Goal: Check status: Check status

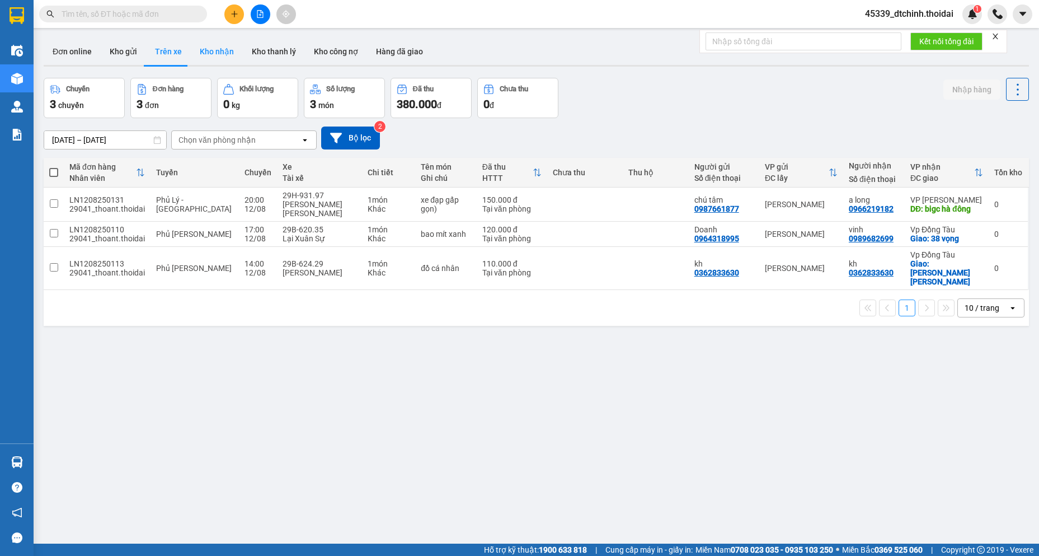
click at [218, 56] on button "Kho nhận" at bounding box center [217, 51] width 52 height 27
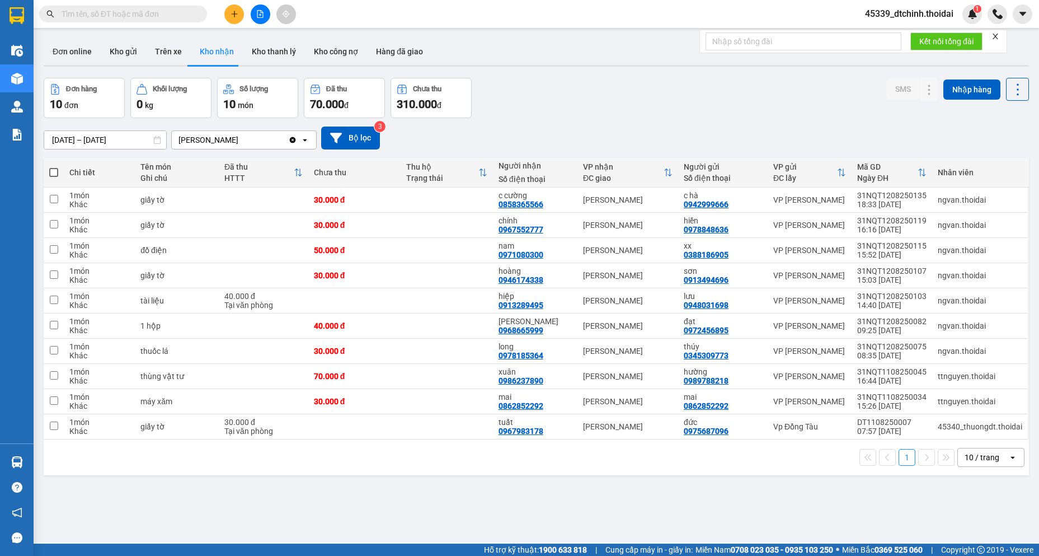
click at [115, 135] on input "[DATE] – [DATE]" at bounding box center [105, 140] width 122 height 18
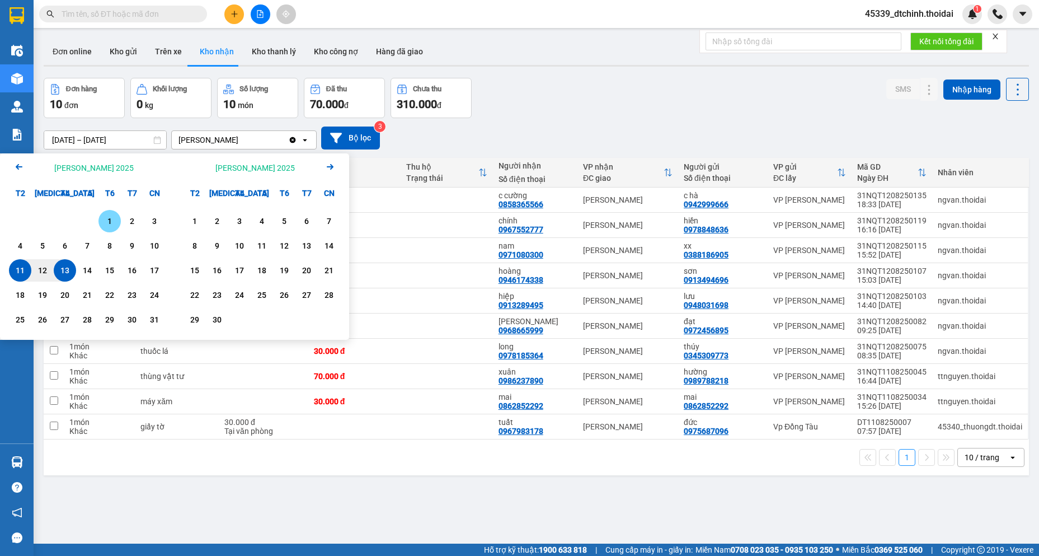
click at [105, 221] on div "1" at bounding box center [110, 220] width 16 height 13
click at [65, 269] on div "13" at bounding box center [65, 270] width 16 height 13
type input "[DATE] – [DATE]"
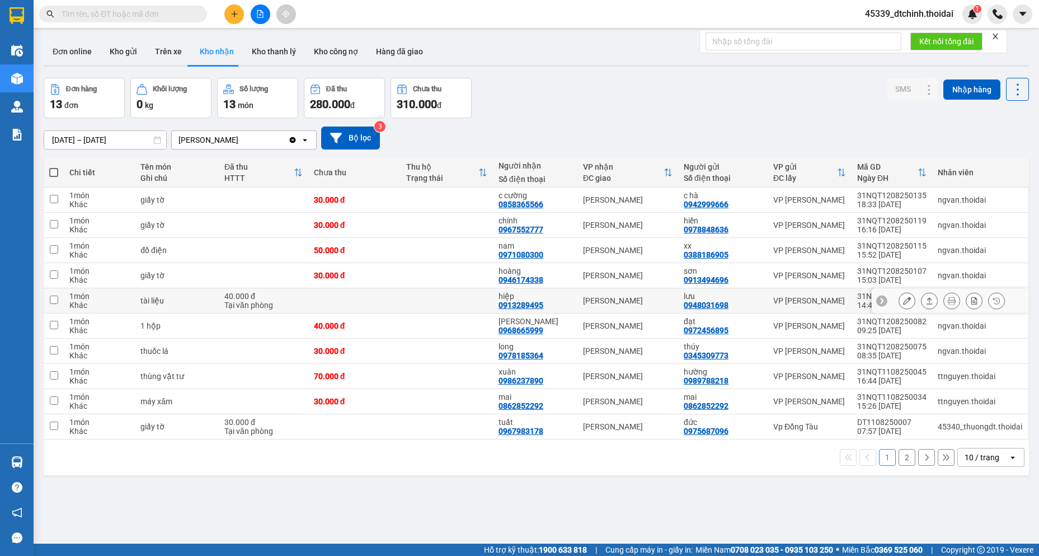
click at [53, 302] on input "checkbox" at bounding box center [54, 300] width 8 height 8
checkbox input "true"
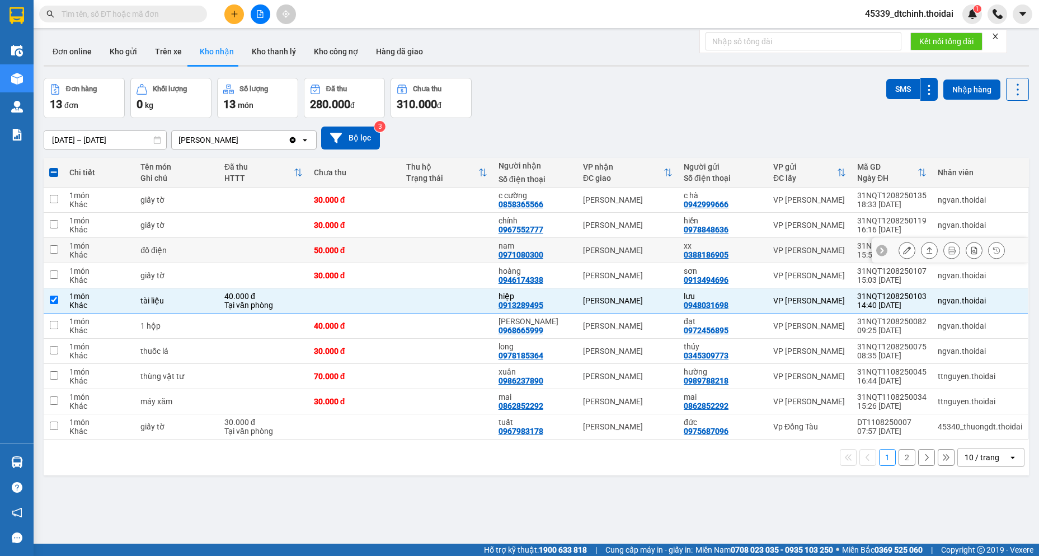
click at [56, 246] on input "checkbox" at bounding box center [54, 249] width 8 height 8
checkbox input "true"
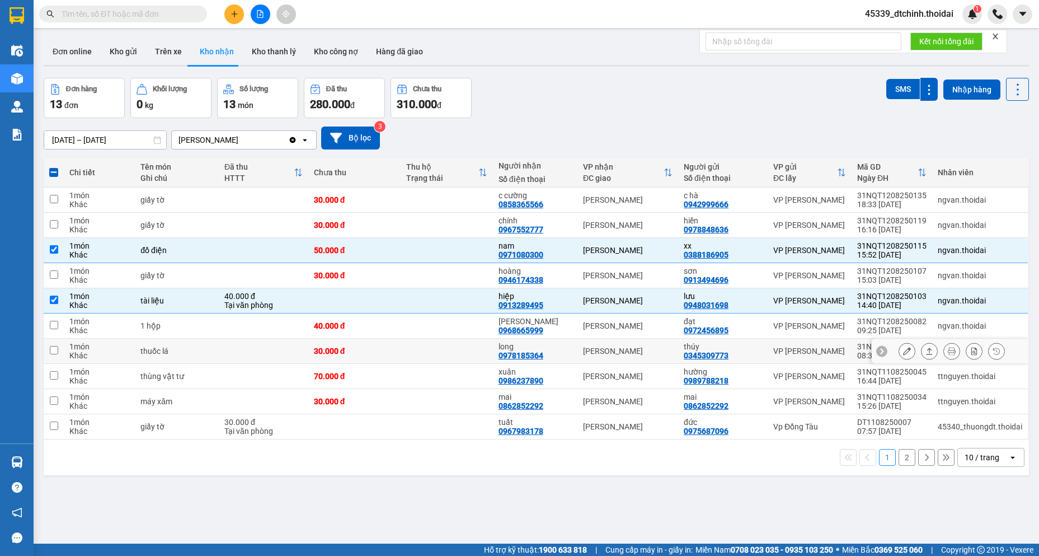
click at [57, 349] on input "checkbox" at bounding box center [54, 350] width 8 height 8
checkbox input "true"
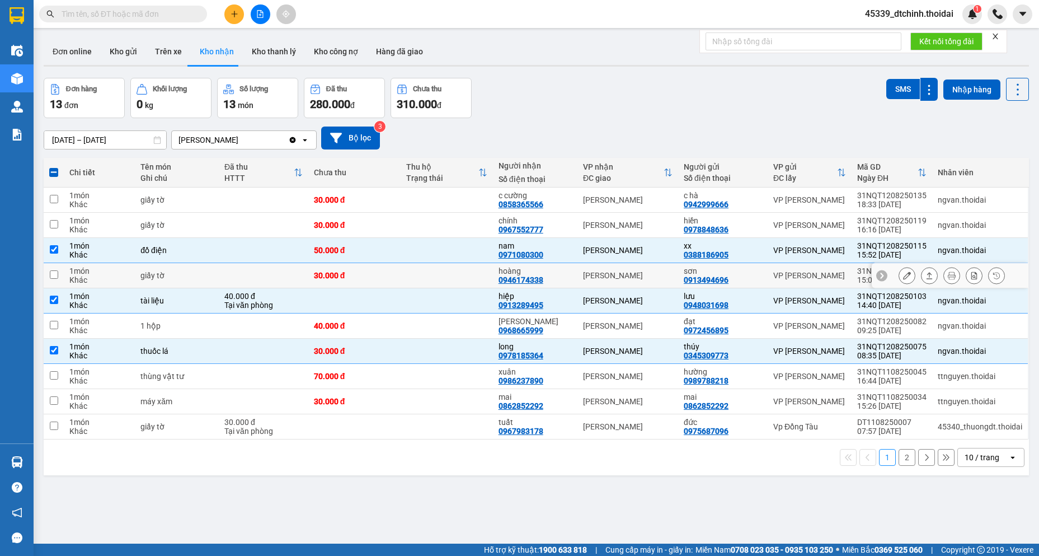
click at [57, 276] on input "checkbox" at bounding box center [54, 274] width 8 height 8
checkbox input "true"
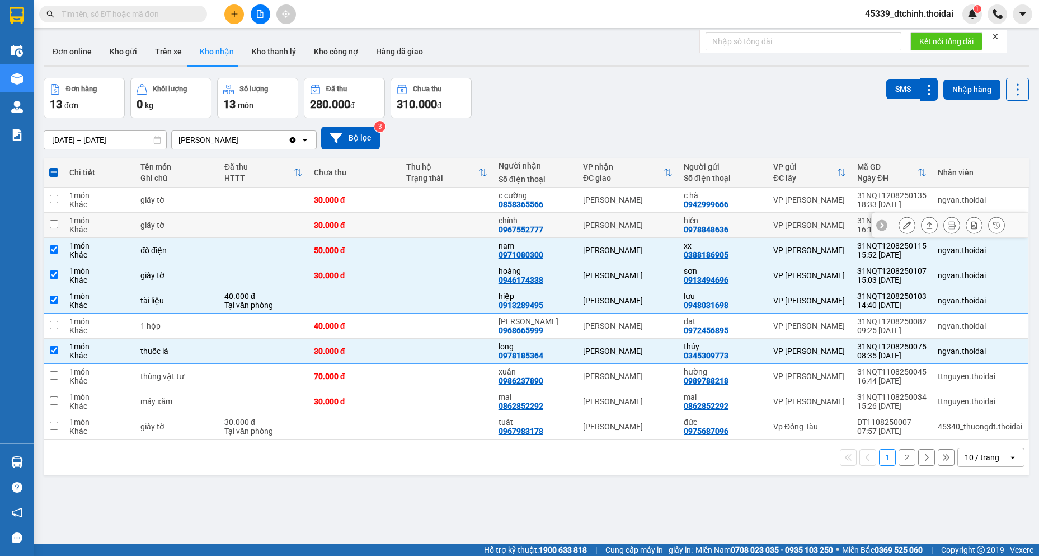
click at [57, 226] on input "checkbox" at bounding box center [54, 224] width 8 height 8
checkbox input "true"
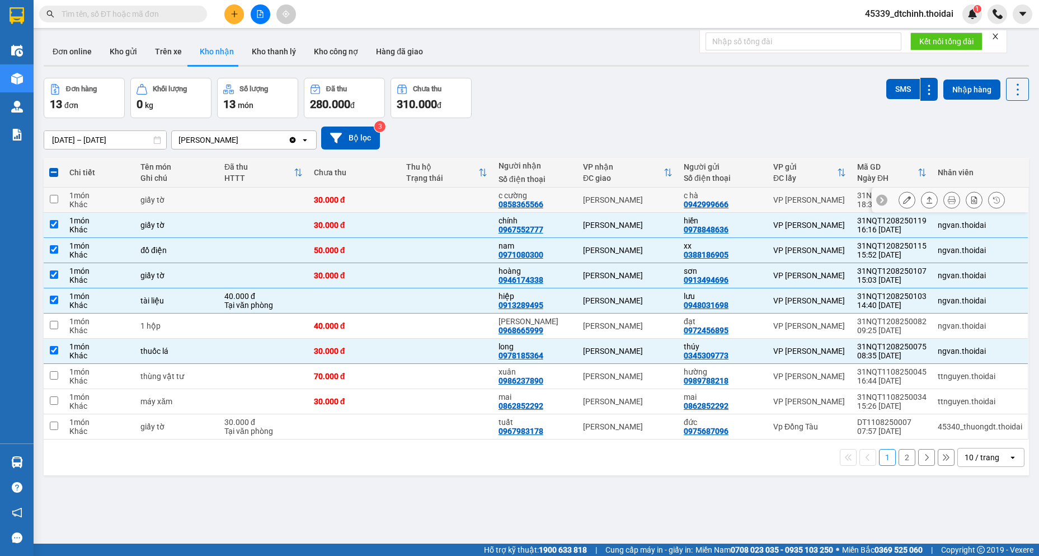
drag, startPoint x: 55, startPoint y: 199, endPoint x: 207, endPoint y: 236, distance: 156.8
click at [56, 199] on input "checkbox" at bounding box center [54, 199] width 8 height 8
checkbox input "true"
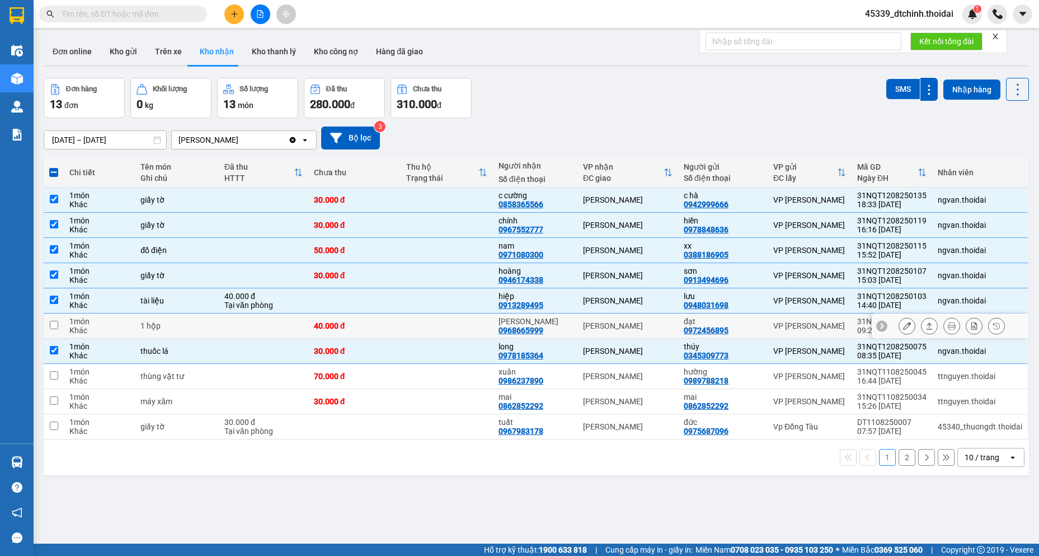
click at [58, 326] on input "checkbox" at bounding box center [54, 325] width 8 height 8
checkbox input "true"
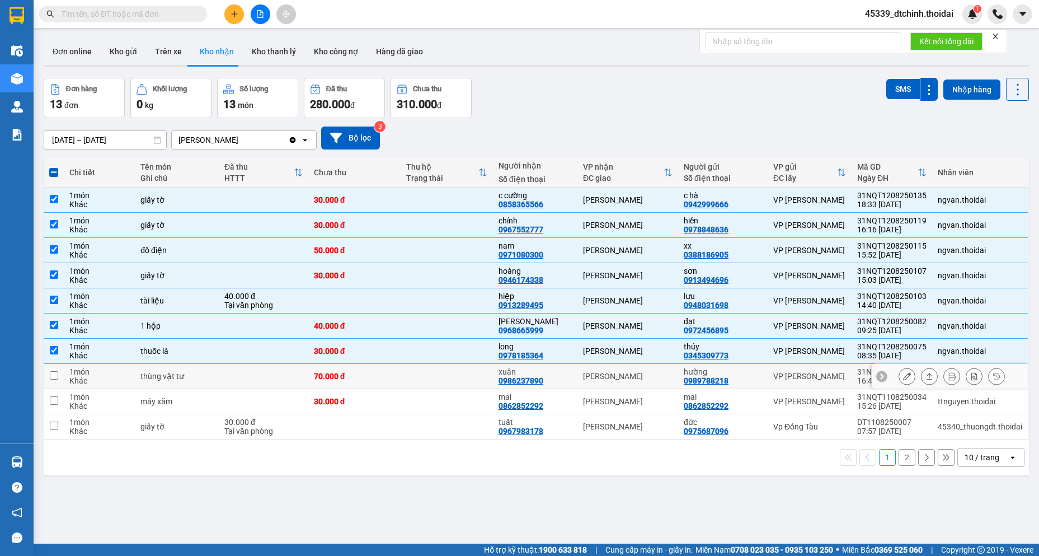
click at [58, 375] on input "checkbox" at bounding box center [54, 375] width 8 height 8
checkbox input "true"
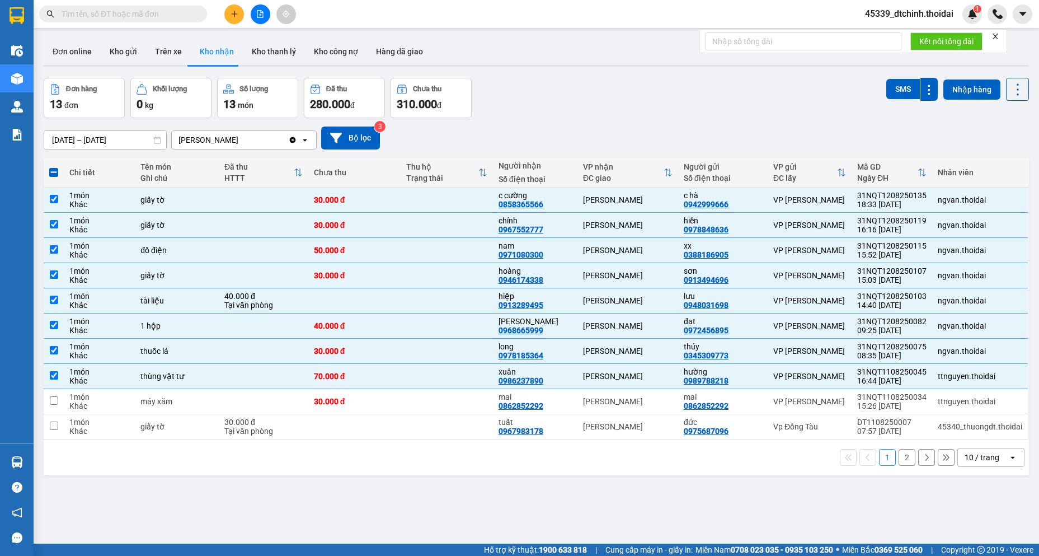
click at [899, 457] on button "2" at bounding box center [907, 457] width 17 height 17
checkbox input "false"
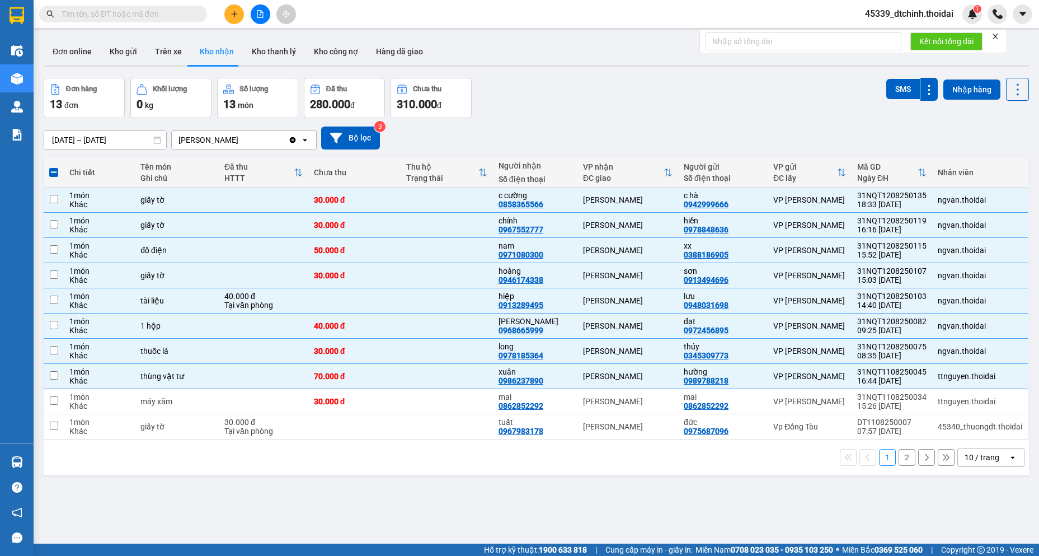
checkbox input "false"
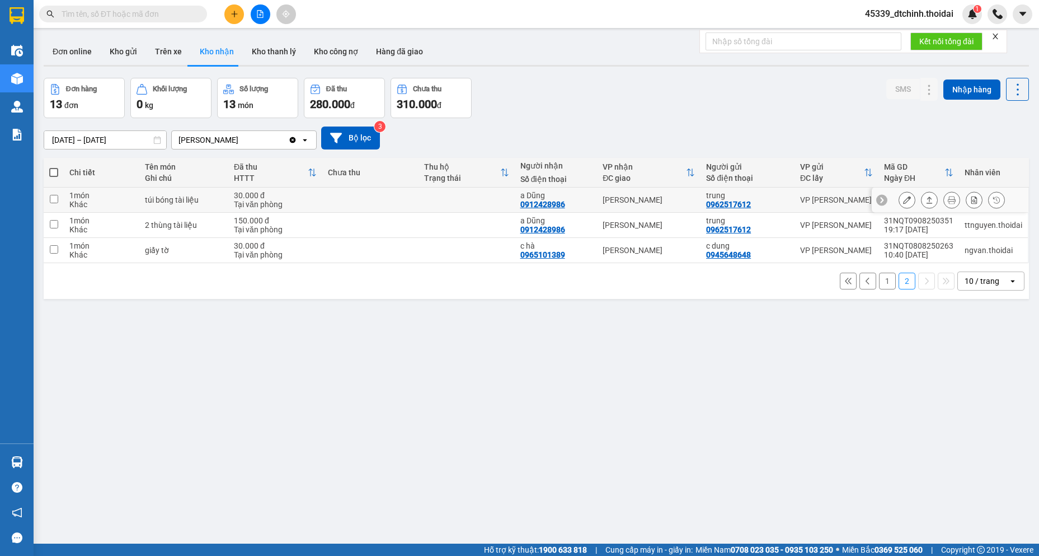
click at [51, 201] on input "checkbox" at bounding box center [54, 199] width 8 height 8
checkbox input "true"
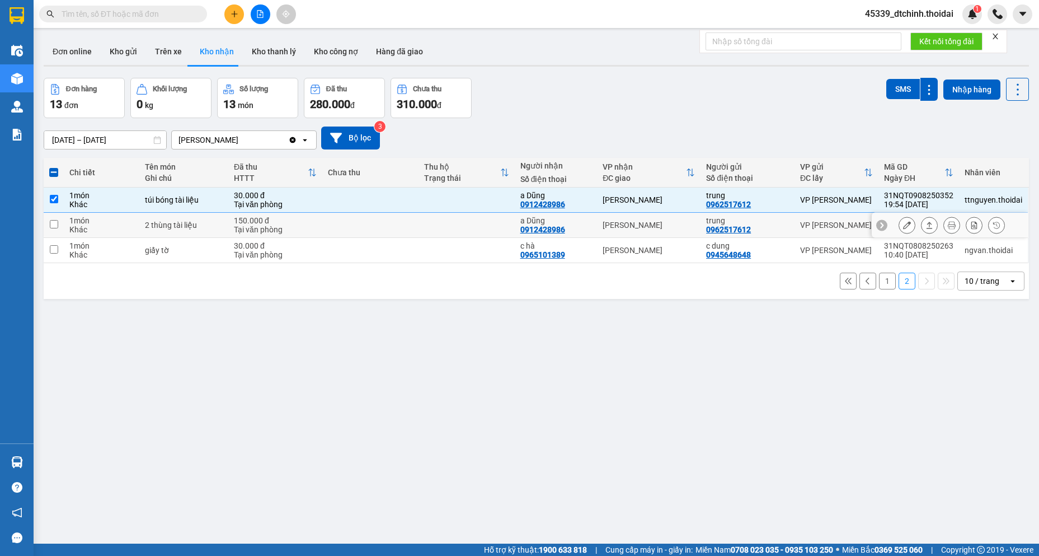
drag, startPoint x: 57, startPoint y: 227, endPoint x: 59, endPoint y: 243, distance: 15.9
click at [57, 227] on input "checkbox" at bounding box center [54, 224] width 8 height 8
checkbox input "true"
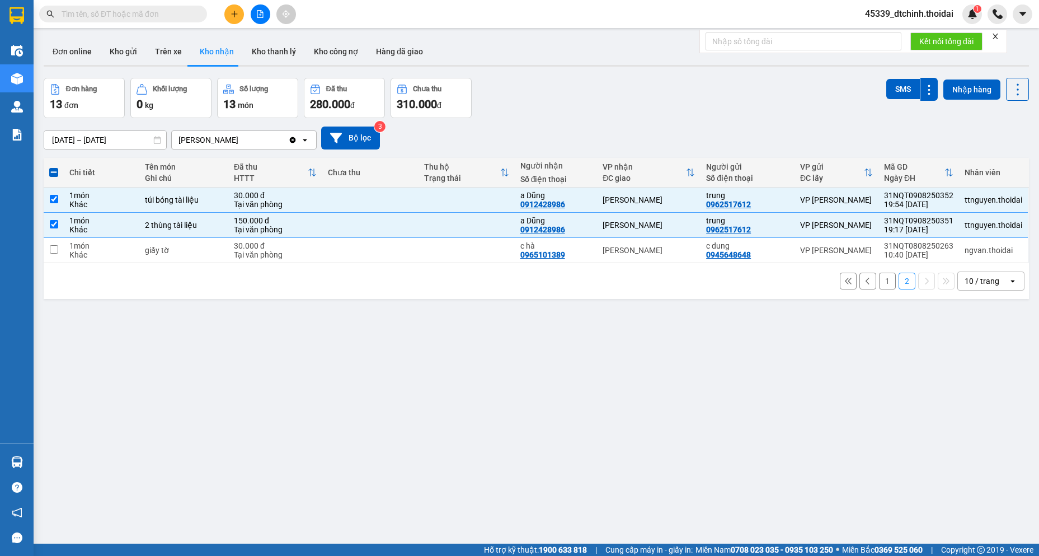
click at [186, 15] on input "text" at bounding box center [128, 14] width 132 height 12
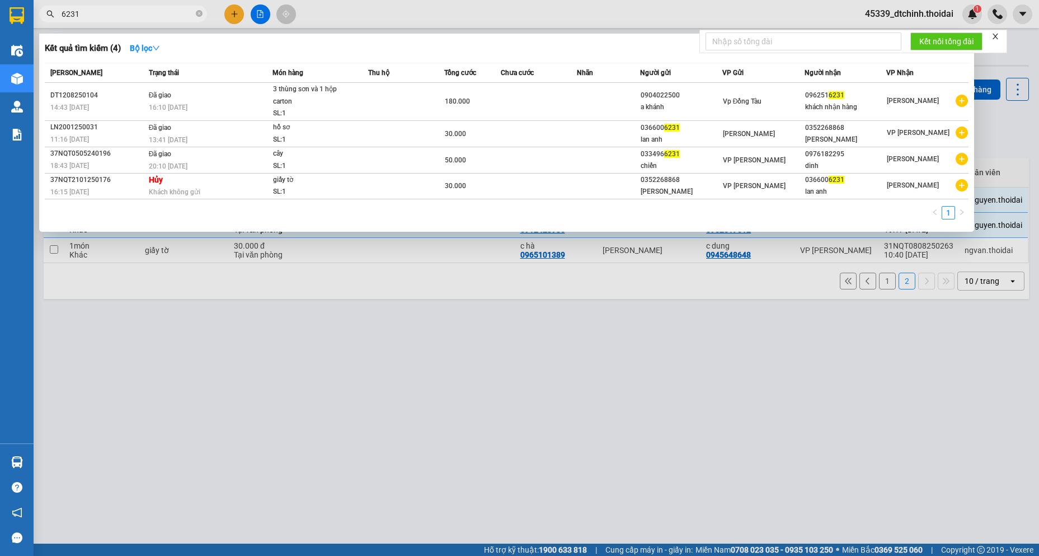
drag, startPoint x: 149, startPoint y: 17, endPoint x: -35, endPoint y: 35, distance: 185.5
click at [0, 35] on html "Kết quả [PERSON_NAME] ( 4 ) Bộ lọc Mã ĐH Trạng thái Món hàng Thu hộ Tổng [PERSO…" at bounding box center [519, 278] width 1039 height 556
type input "8180"
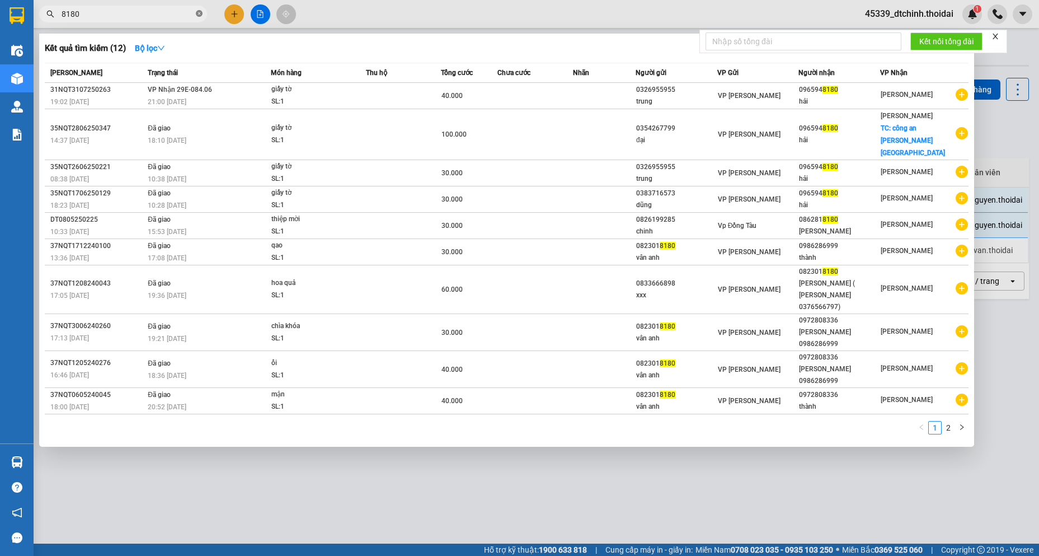
click at [199, 9] on span at bounding box center [199, 14] width 7 height 11
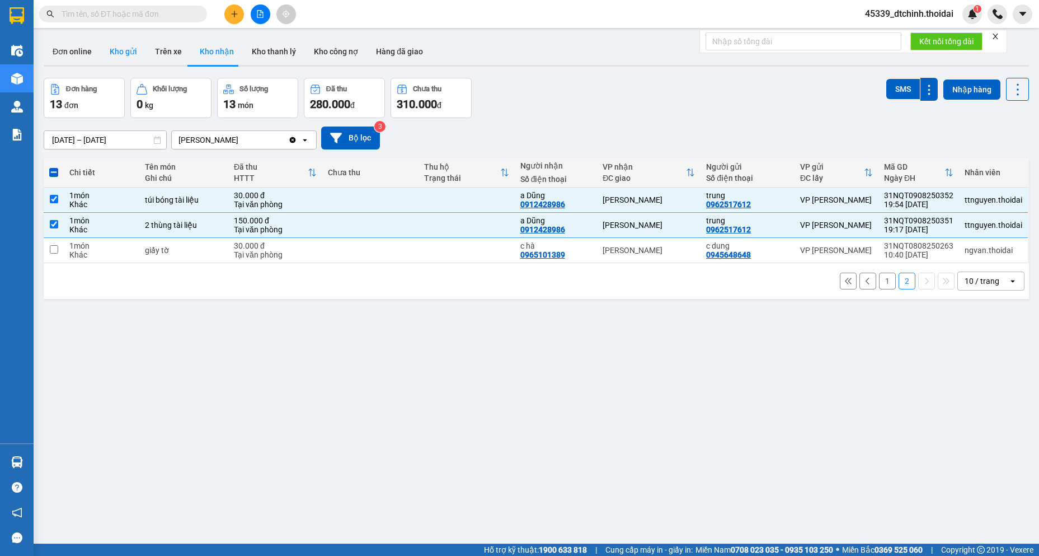
click at [120, 49] on button "Kho gửi" at bounding box center [123, 51] width 45 height 27
